Goal: Obtain resource: Download file/media

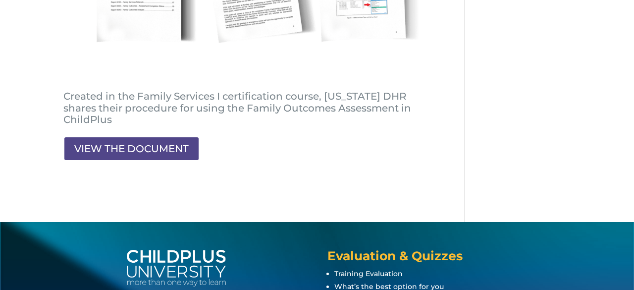
scroll to position [294, 0]
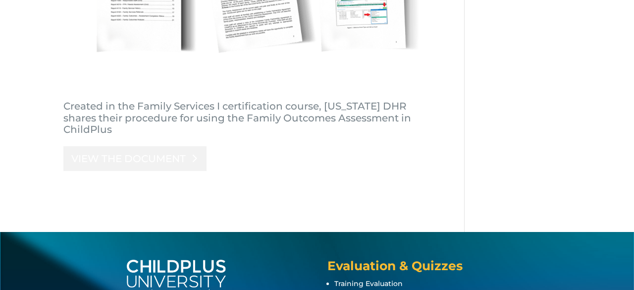
click at [116, 146] on link "VIEW THE DOCUMENT" at bounding box center [134, 158] width 143 height 25
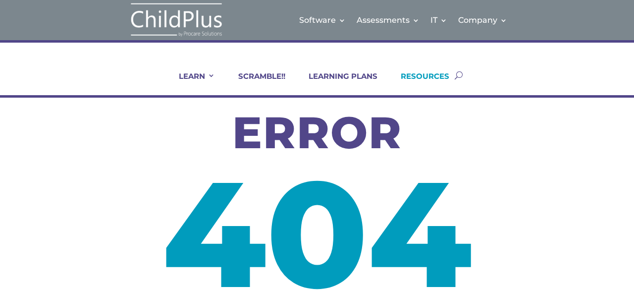
click at [425, 76] on link "RESOURCES" at bounding box center [418, 83] width 61 height 24
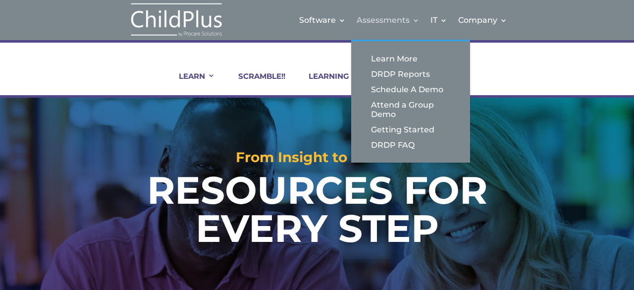
click at [377, 16] on link "Assessments" at bounding box center [387, 20] width 63 height 40
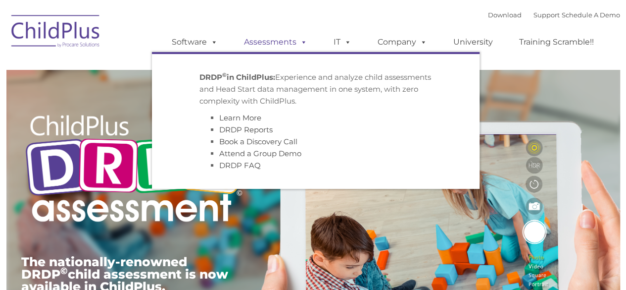
type input ""
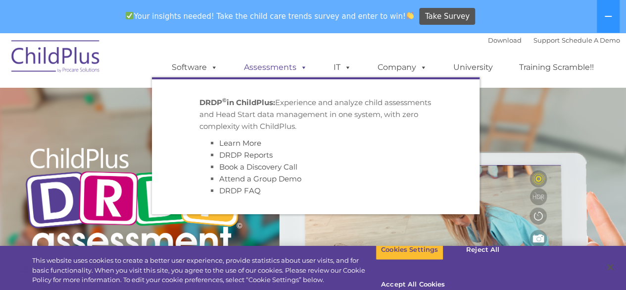
click at [263, 67] on link "Assessments" at bounding box center [275, 67] width 83 height 20
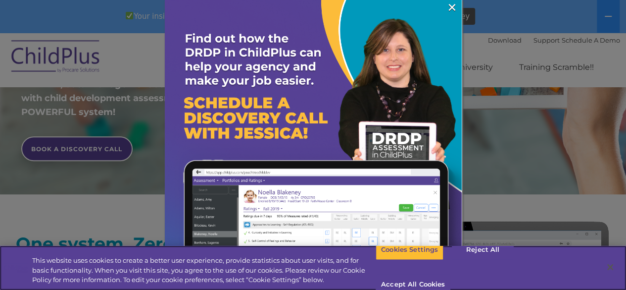
scroll to position [266, 0]
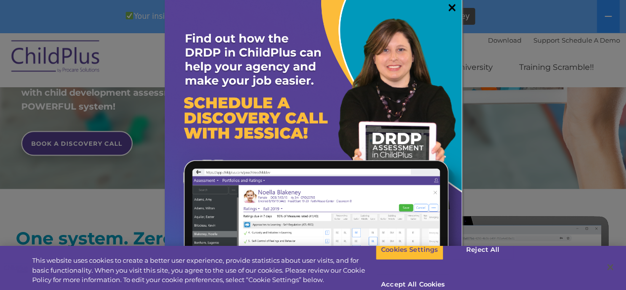
click at [446, 5] on link "×" at bounding box center [451, 7] width 11 height 10
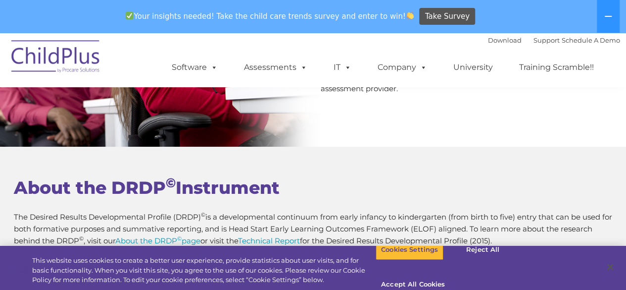
scroll to position [3830, 0]
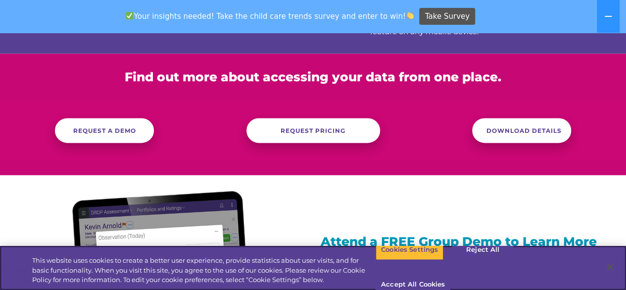
scroll to position [590, 0]
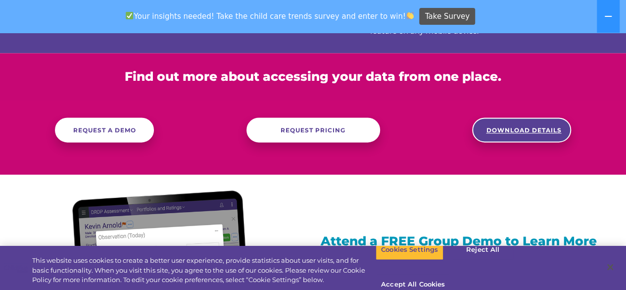
click at [518, 129] on span "DOWNLOAD DETAILS" at bounding box center [523, 129] width 75 height 7
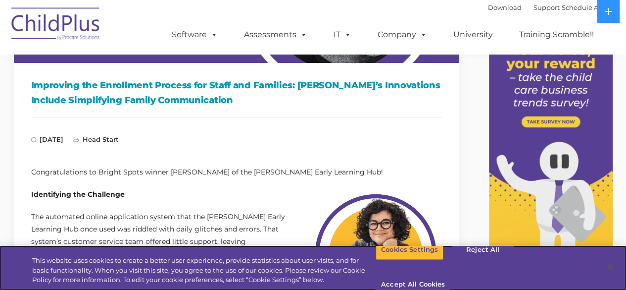
scroll to position [149, 0]
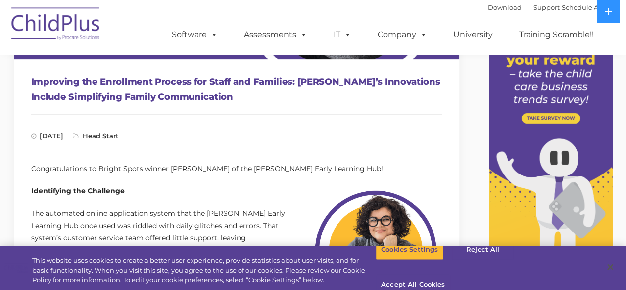
click at [56, 91] on h1 "Improving the Enrollment Process for Staff and Families: Ana’s Innovations Incl…" at bounding box center [236, 89] width 411 height 30
click at [69, 95] on h1 "Improving the Enrollment Process for Staff and Families: Ana’s Innovations Incl…" at bounding box center [236, 89] width 411 height 30
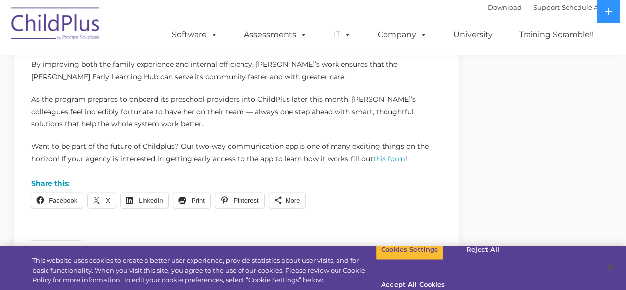
scroll to position [608, 0]
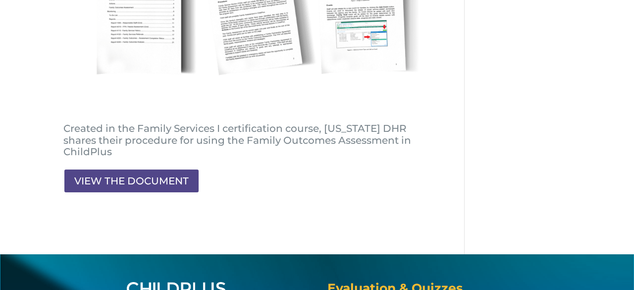
scroll to position [272, 0]
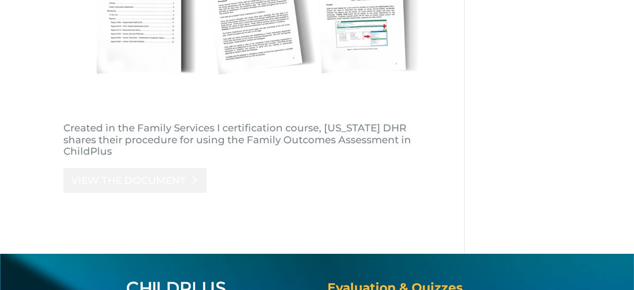
click at [129, 168] on link "VIEW THE DOCUMENT" at bounding box center [134, 180] width 143 height 25
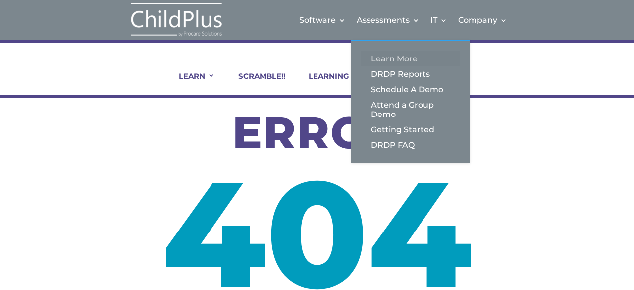
click at [388, 61] on link "Learn More" at bounding box center [410, 58] width 99 height 15
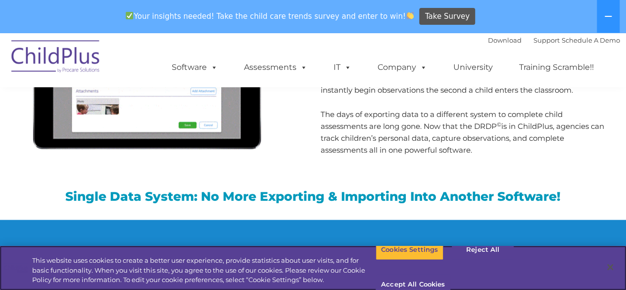
scroll to position [981, 0]
